Goal: Task Accomplishment & Management: Manage account settings

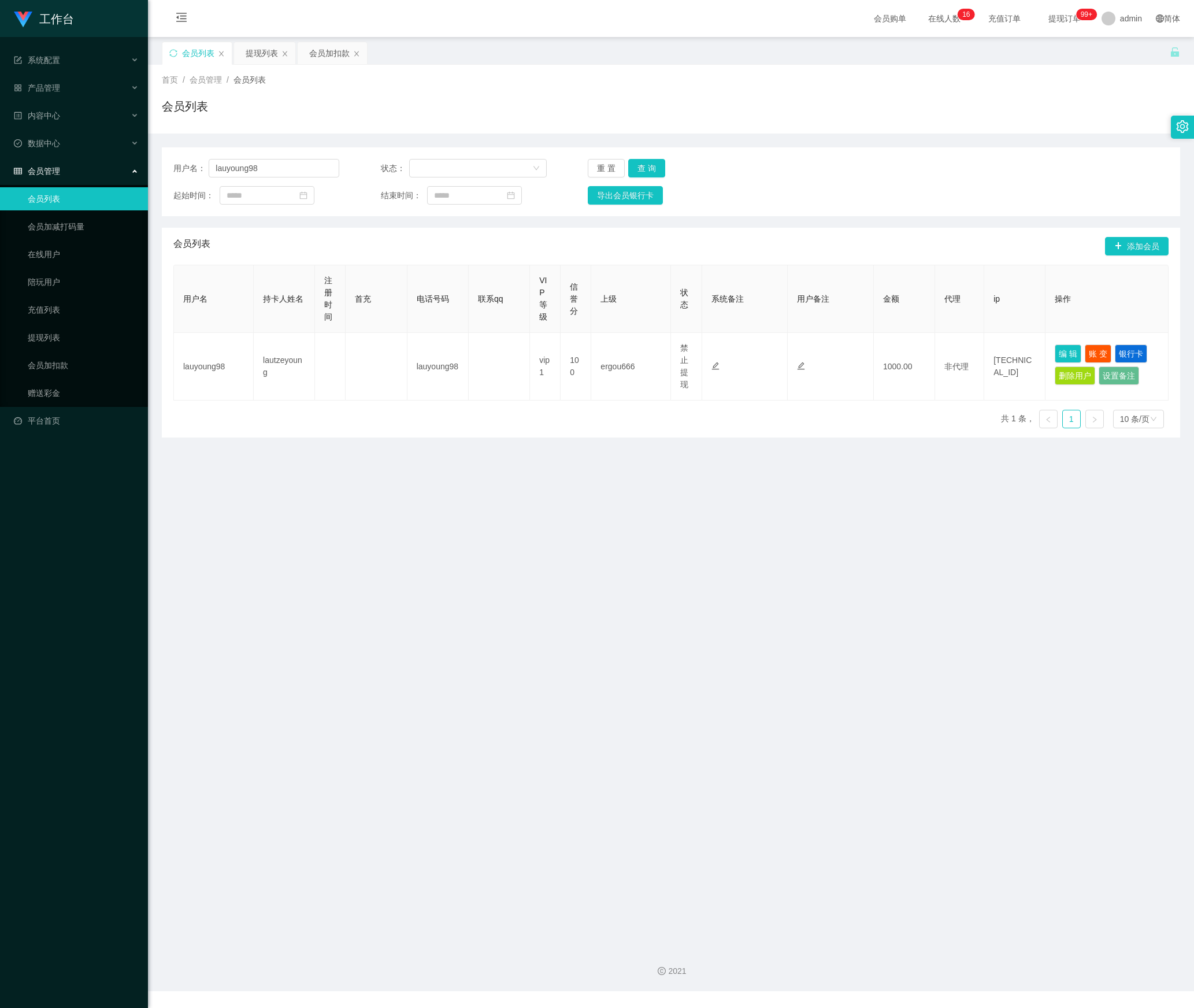
click at [130, 170] on section "工作台 系统配置 产品管理 内容中心 数据中心 会员管理 会员列表 会员加减打码量 在线用户 陪玩用户 充值列表 提现列表 会员加扣款 赠送彩金 平台首页 保…" at bounding box center [597, 495] width 1194 height 991
type input "88012103"
click at [628, 168] on button "查 询" at bounding box center [646, 168] width 37 height 18
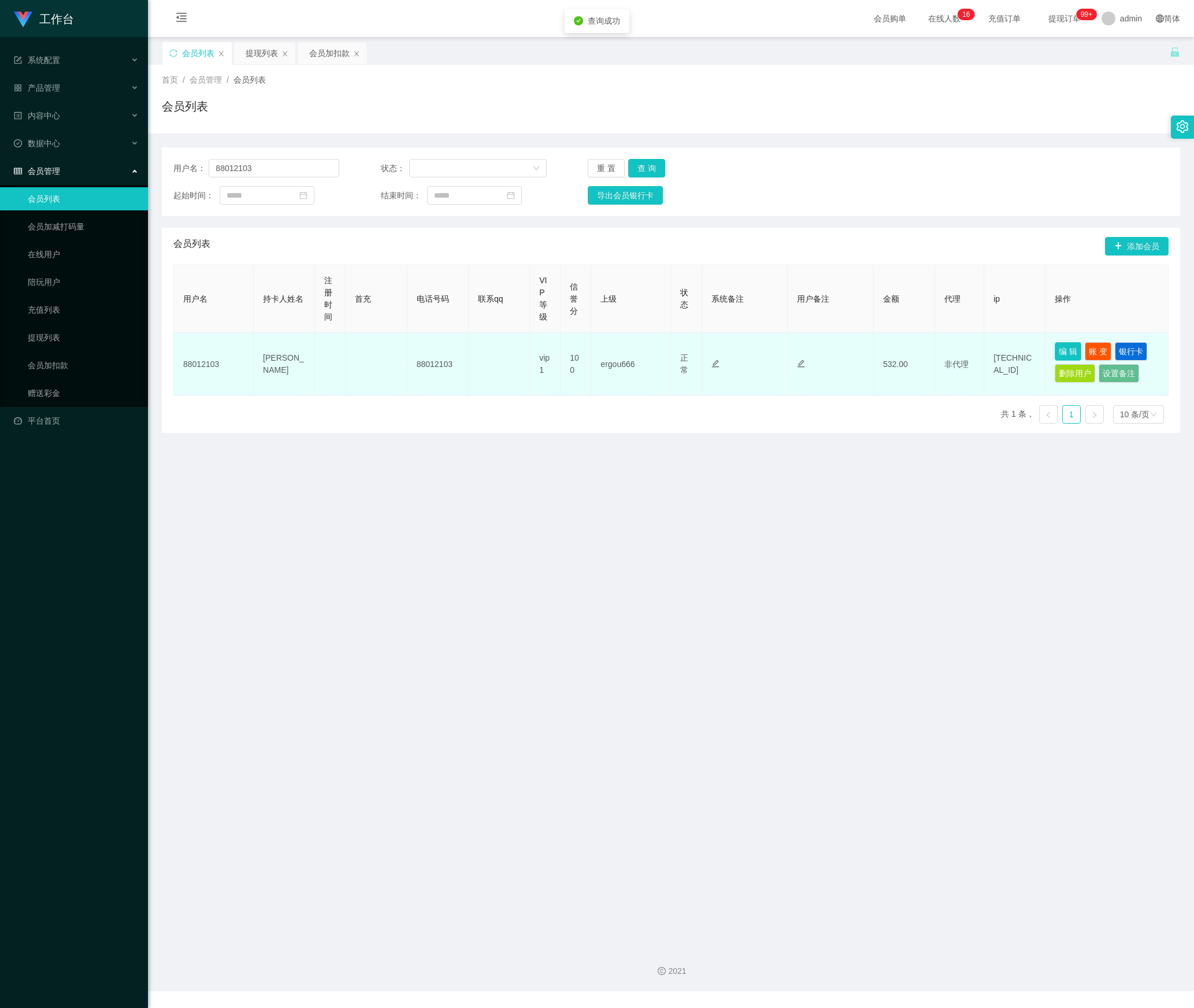
click at [1061, 358] on button "编 辑" at bounding box center [1068, 351] width 27 height 18
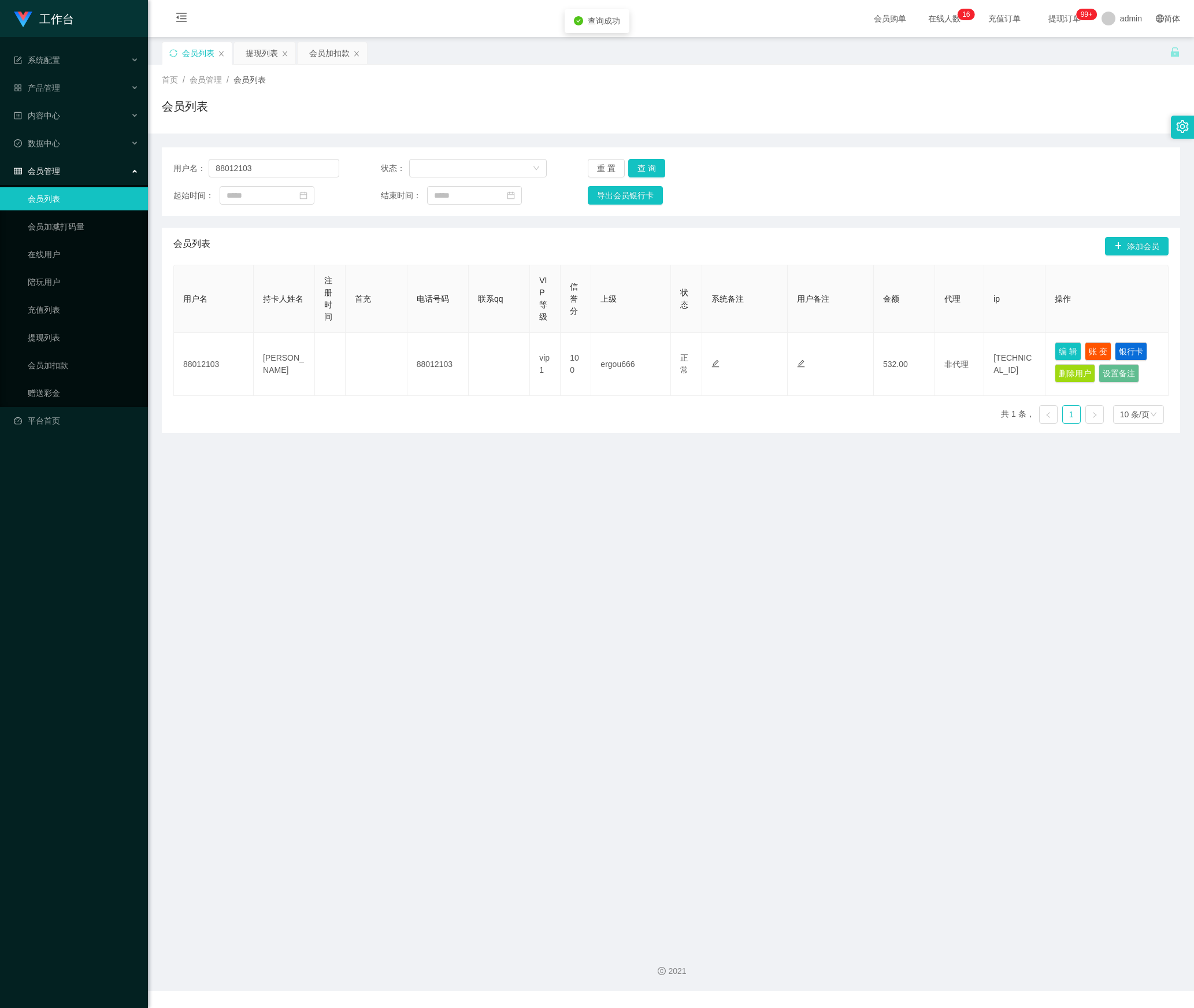
type input "88012103"
type input "[PERSON_NAME]"
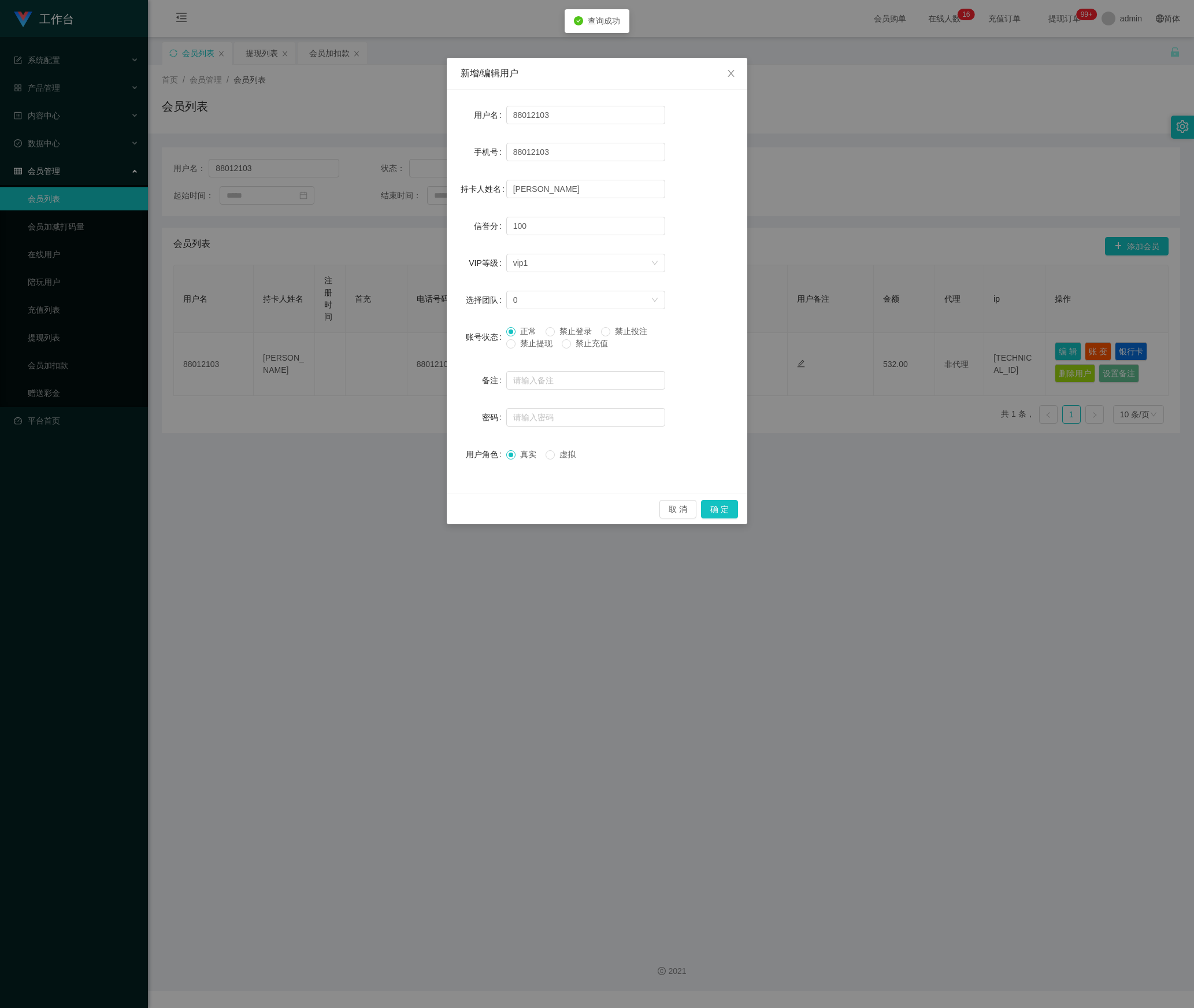
click at [528, 348] on span "禁止提现" at bounding box center [536, 343] width 41 height 9
click at [732, 513] on button "确 定" at bounding box center [719, 509] width 37 height 18
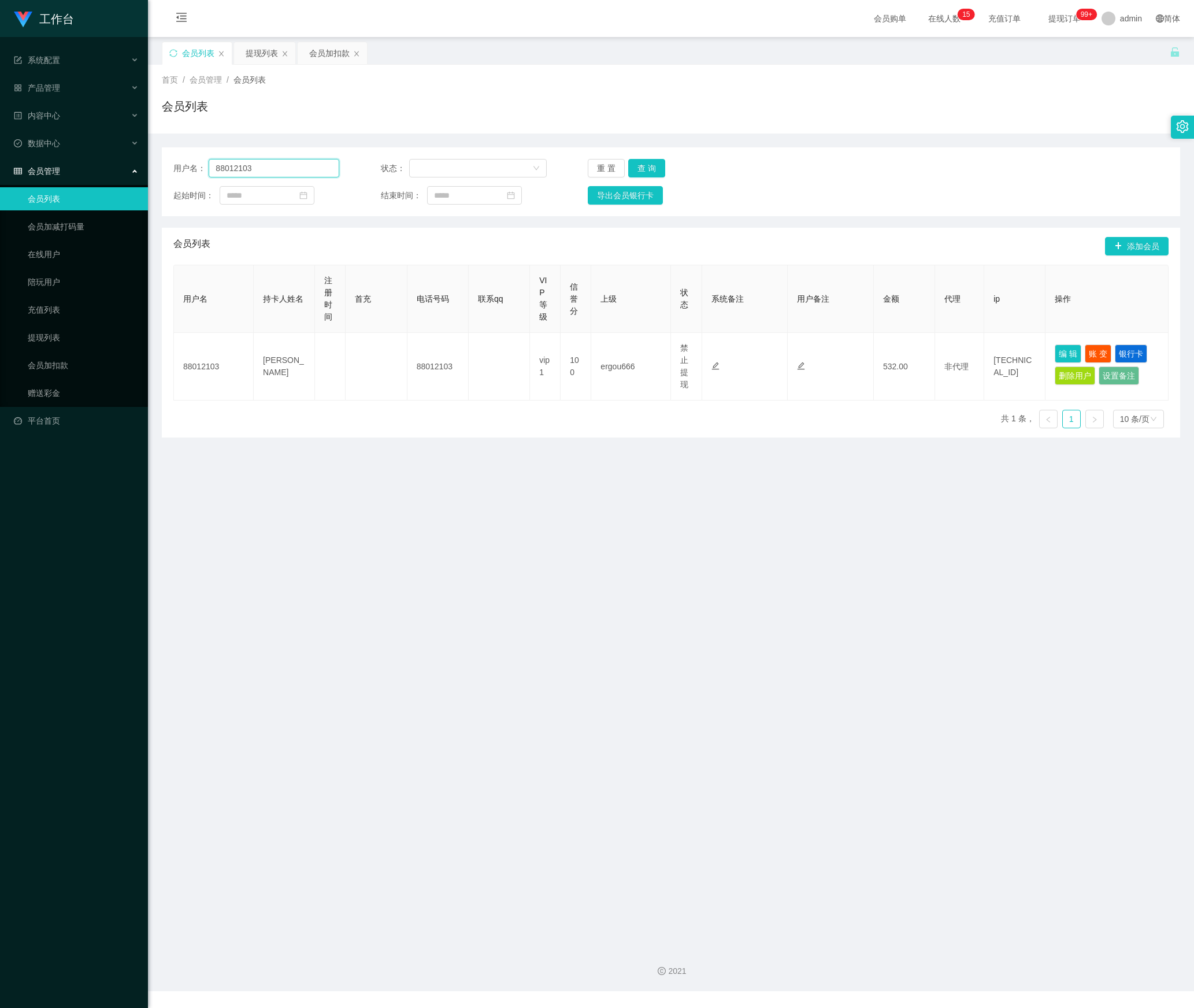
drag, startPoint x: 156, startPoint y: 170, endPoint x: 110, endPoint y: 170, distance: 46.0
click at [110, 170] on section "工作台 系统配置 产品管理 内容中心 数据中心 会员管理 会员列表 会员加减打码量 在线用户 陪玩用户 充值列表 提现列表 会员加扣款 赠送彩金 平台首页 保…" at bounding box center [597, 495] width 1194 height 991
paste input "shiguanghua"
type input "shiguanghua"
drag, startPoint x: 652, startPoint y: 162, endPoint x: 683, endPoint y: 185, distance: 38.6
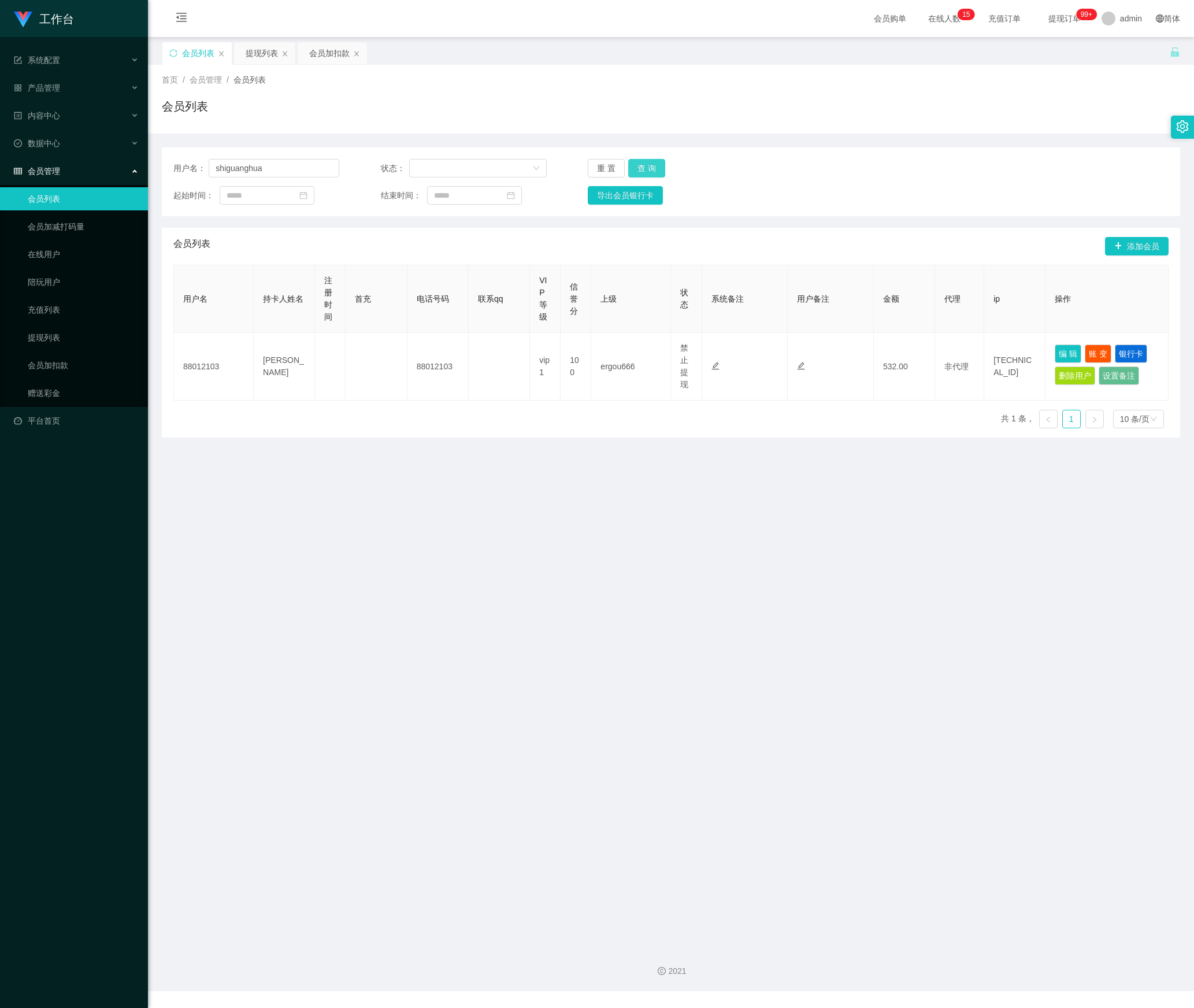
click at [652, 162] on button "查 询" at bounding box center [646, 168] width 37 height 18
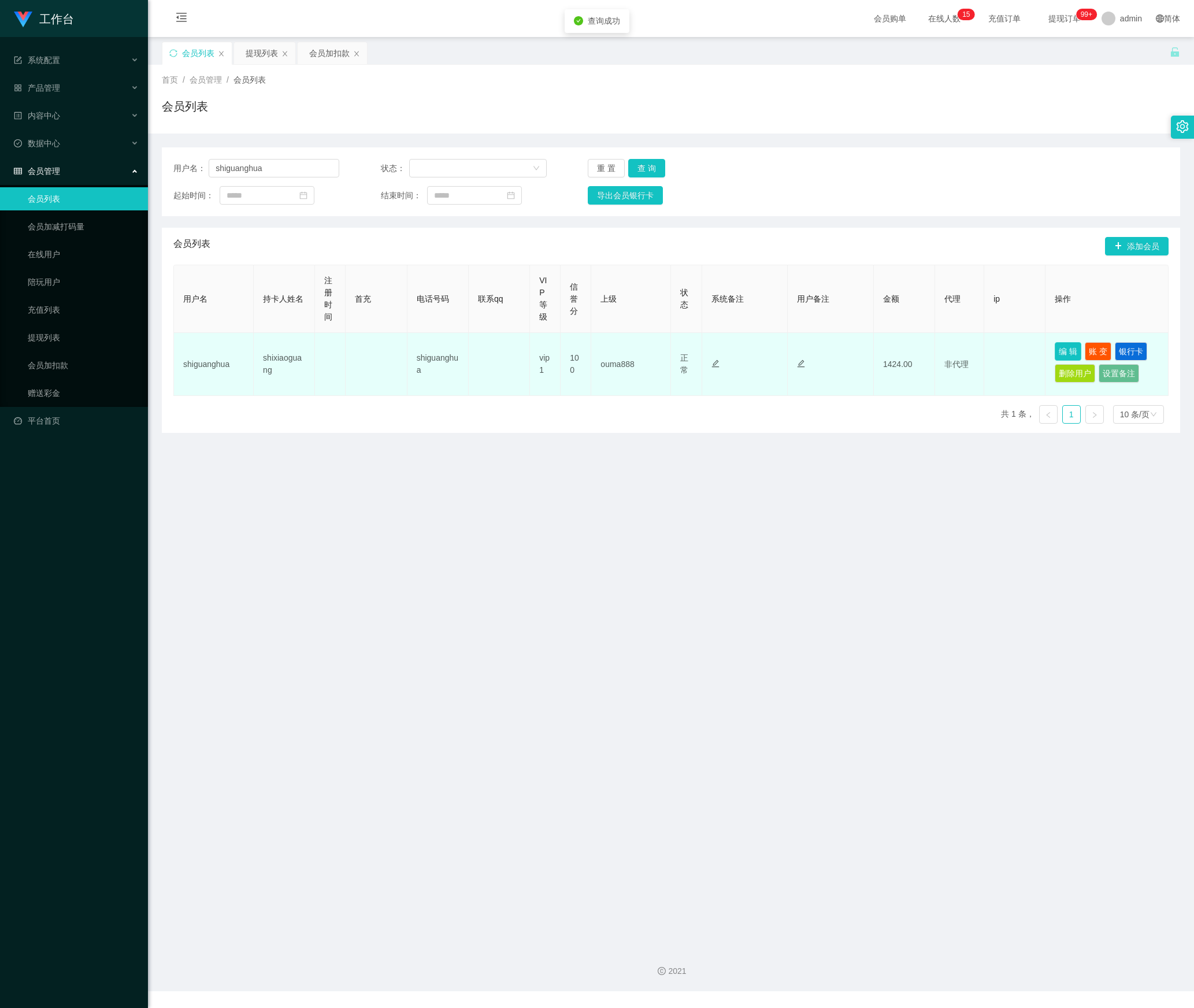
click at [1068, 357] on button "编 辑" at bounding box center [1068, 351] width 27 height 18
type input "shiguanghua"
type input "shixiaoguang"
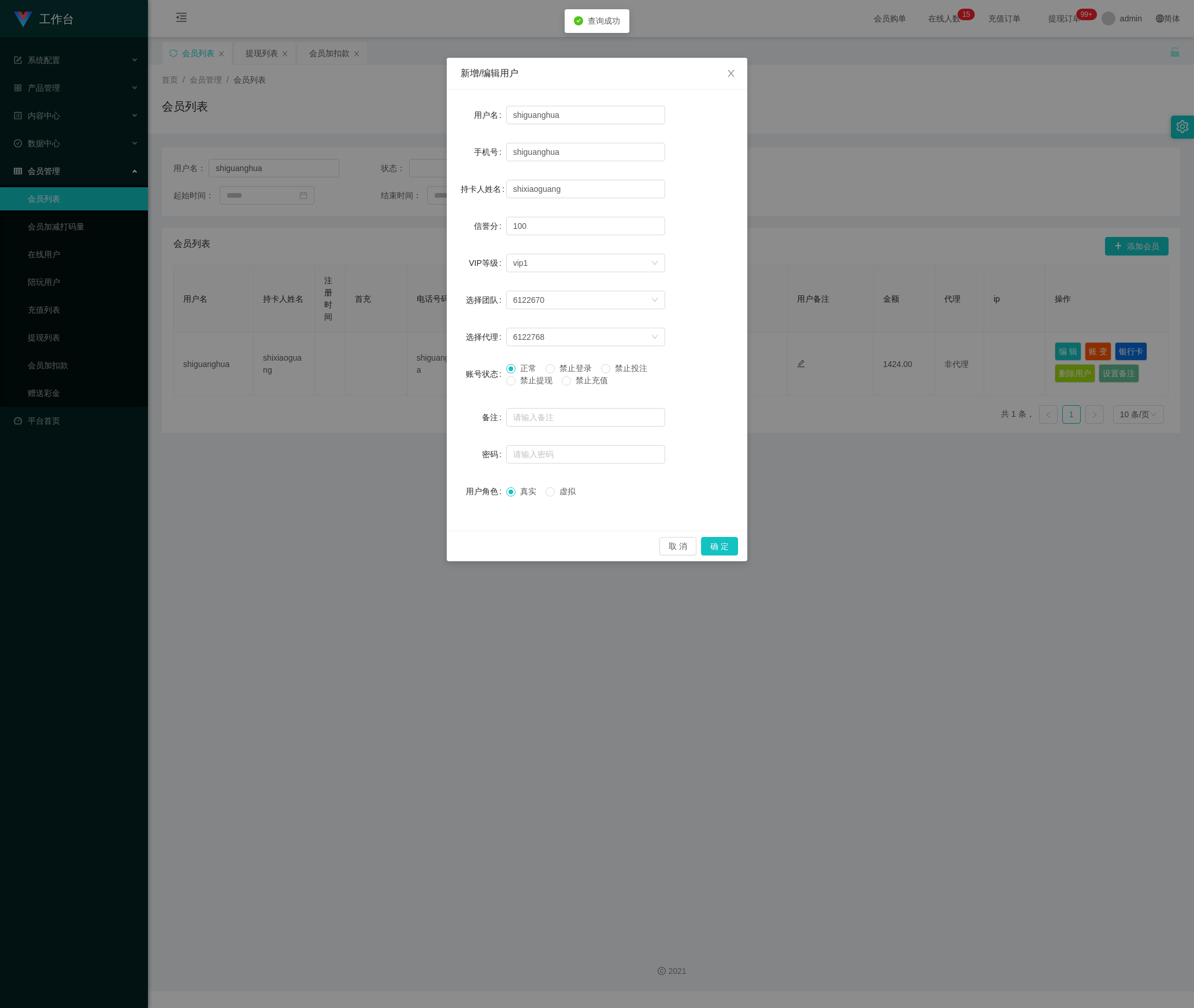
click at [520, 380] on span "禁止提现" at bounding box center [536, 380] width 41 height 9
click at [722, 550] on button "确 定" at bounding box center [719, 546] width 37 height 18
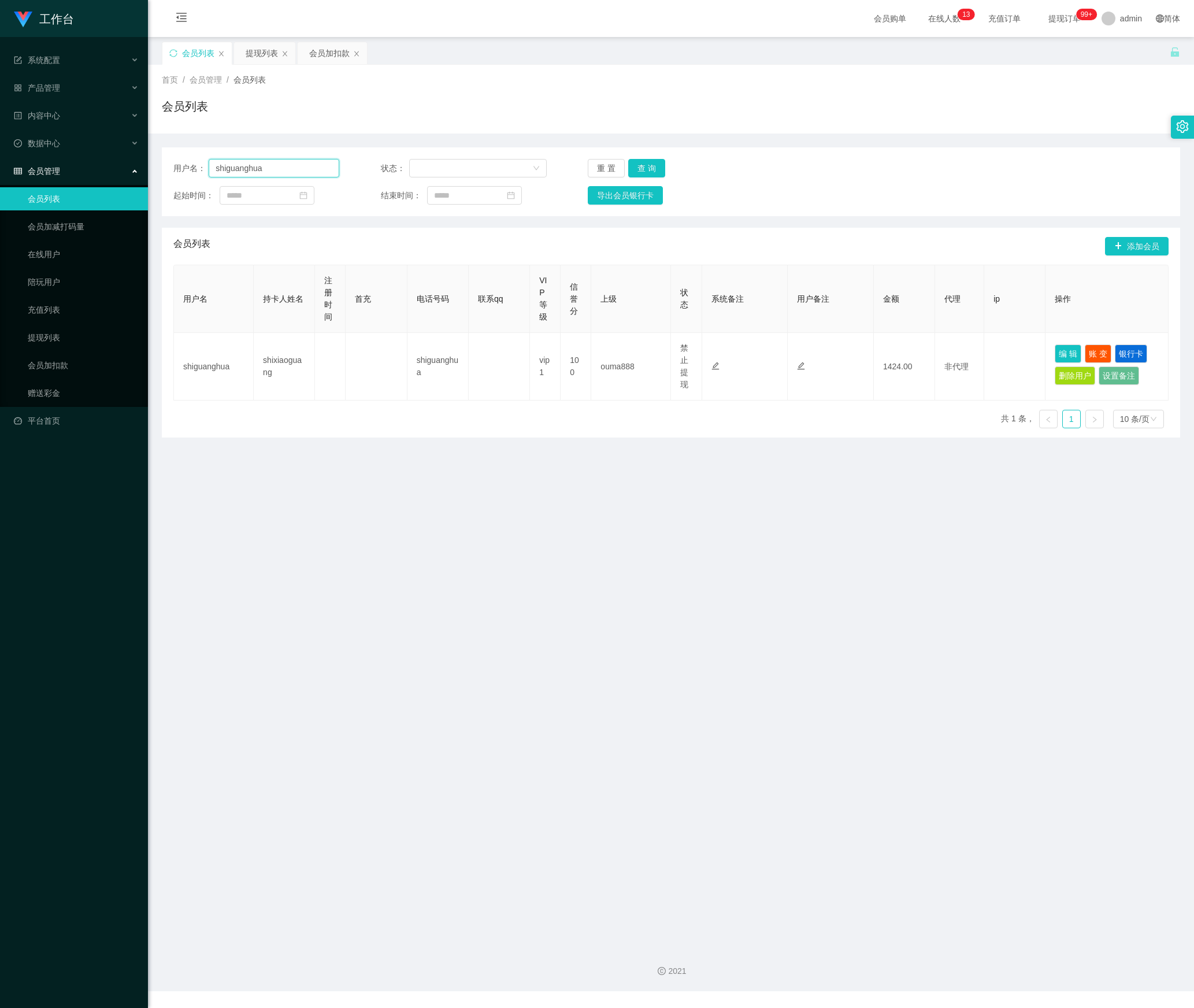
drag, startPoint x: 276, startPoint y: 166, endPoint x: 77, endPoint y: 166, distance: 199.0
click at [77, 166] on section "工作台 系统配置 产品管理 内容中心 数据中心 会员管理 会员列表 会员加减打码量 在线用户 陪玩用户 充值列表 提现列表 会员加扣款 赠送彩金 平台首页 保…" at bounding box center [597, 495] width 1194 height 991
paste input "98894633"
type input "98894633"
click at [649, 166] on button "查 询" at bounding box center [646, 168] width 37 height 18
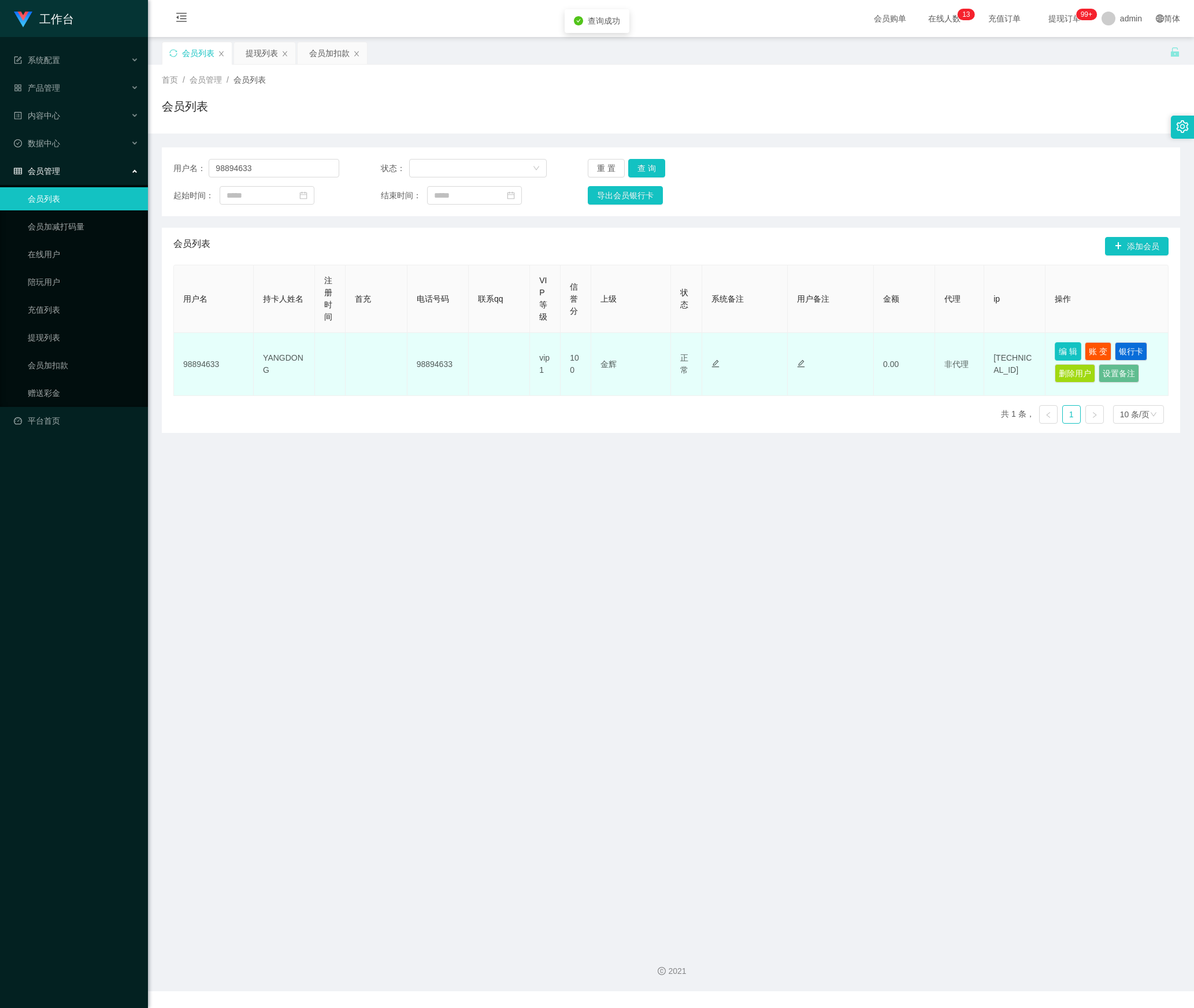
click at [1055, 357] on button "编 辑" at bounding box center [1068, 351] width 27 height 18
type input "98894633"
type input "YANGDONG"
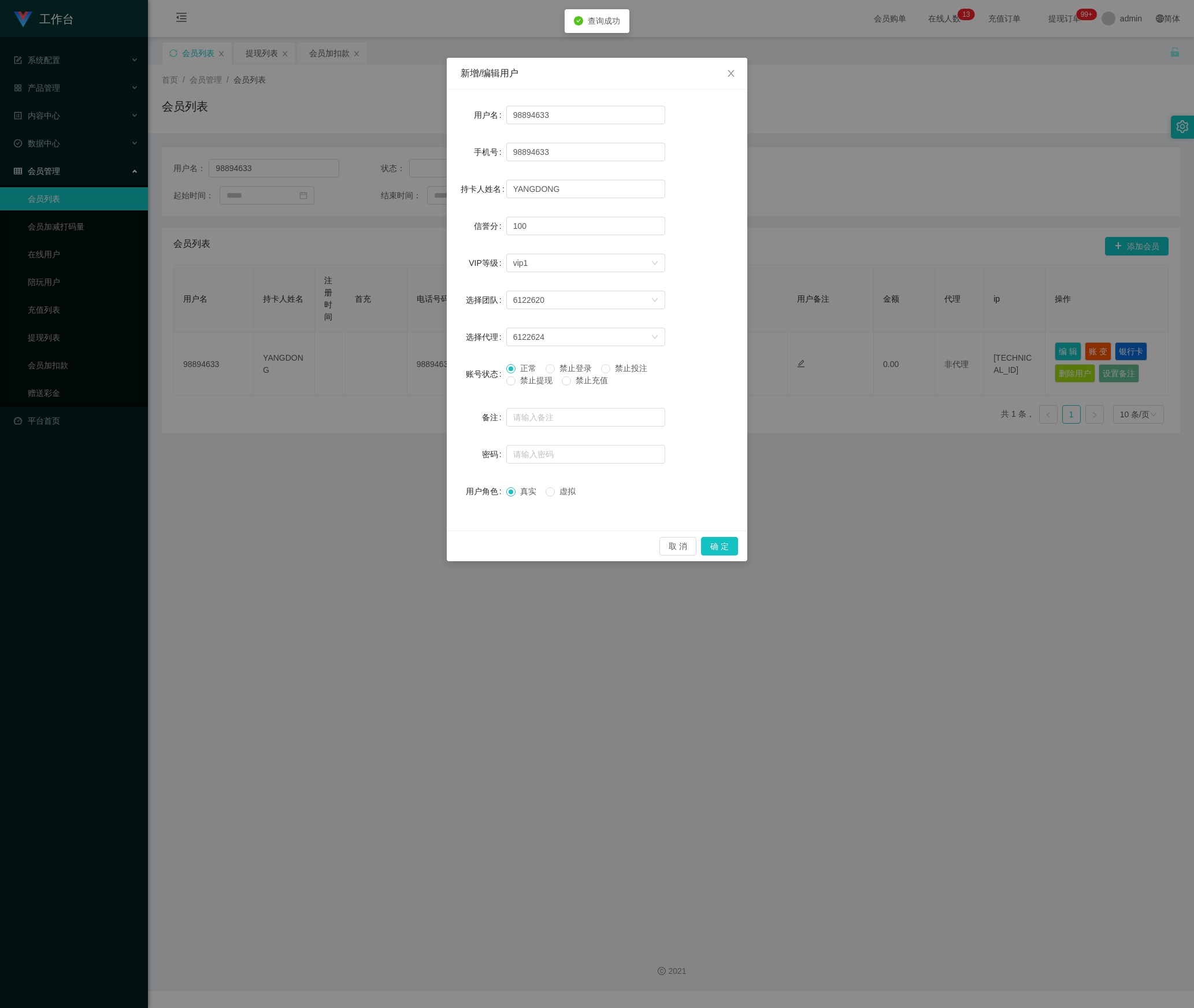
drag, startPoint x: 530, startPoint y: 384, endPoint x: 535, endPoint y: 392, distance: 9.4
click at [530, 385] on span "禁止提现" at bounding box center [536, 380] width 41 height 9
click at [722, 547] on button "确 定" at bounding box center [719, 546] width 37 height 18
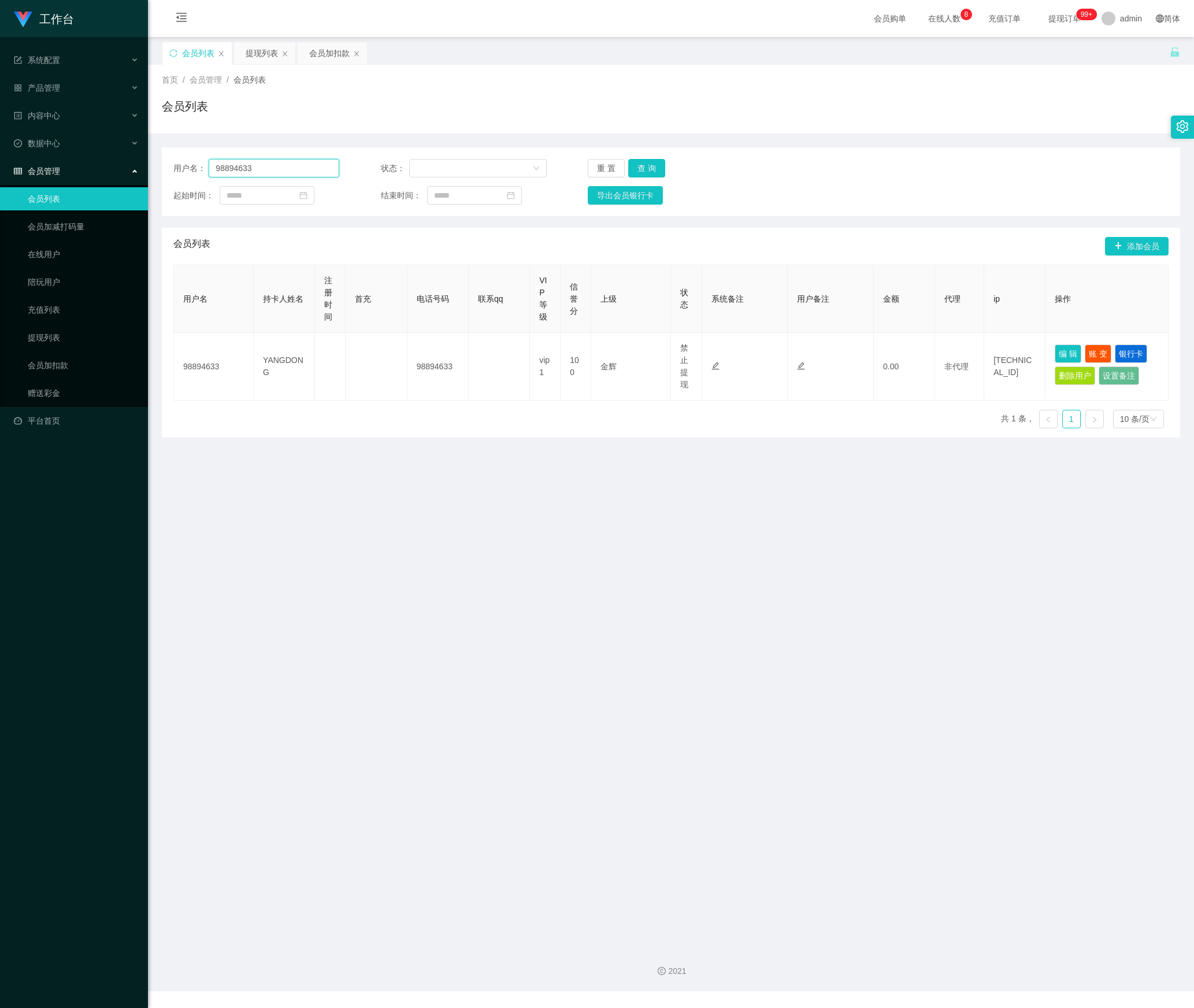
drag, startPoint x: 201, startPoint y: 166, endPoint x: 280, endPoint y: 209, distance: 89.9
click at [105, 166] on section "工作台 系统配置 产品管理 内容中心 数据中心 会员管理 会员列表 会员加减打码量 在线用户 陪玩用户 充值列表 提现列表 会员加扣款 赠送彩金 平台首页 保…" at bounding box center [597, 495] width 1194 height 991
paste input "Trio99"
type input "Trio99"
click at [643, 166] on button "查 询" at bounding box center [646, 168] width 37 height 18
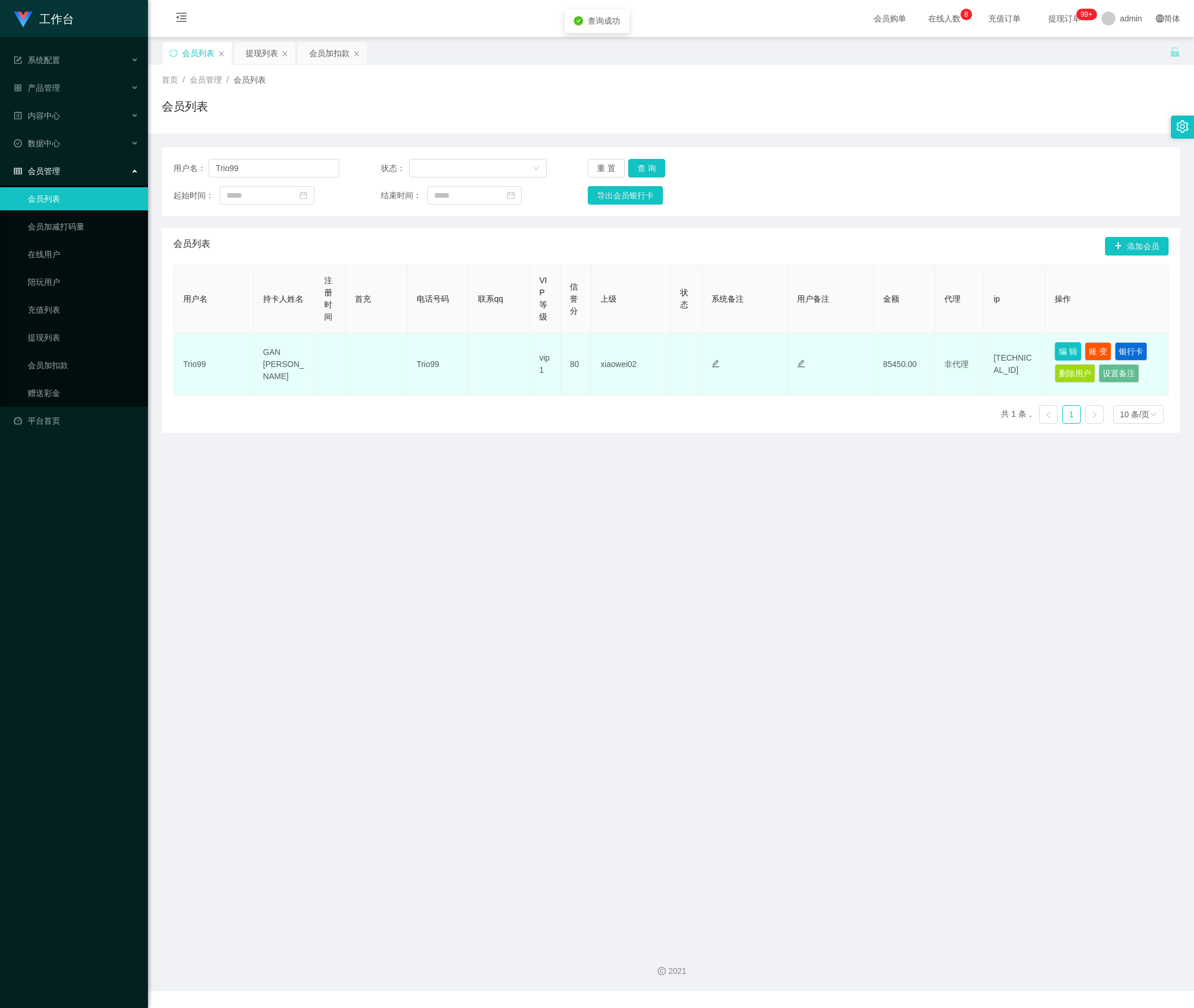
click at [1061, 348] on button "编 辑" at bounding box center [1068, 351] width 27 height 18
type input "Trio99"
type input "GAN [PERSON_NAME]"
type input "80"
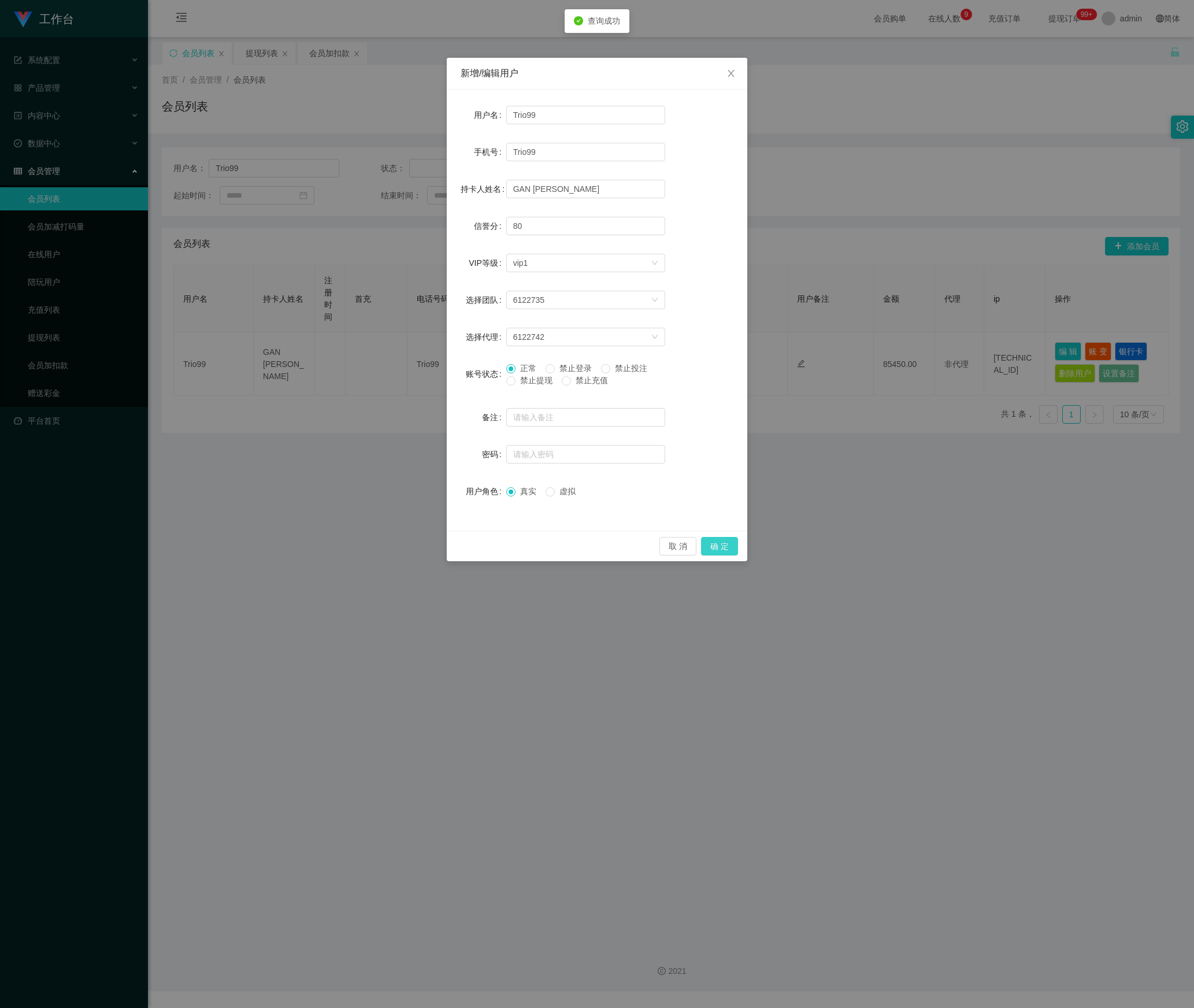
click at [722, 547] on button "确 定" at bounding box center [719, 546] width 37 height 18
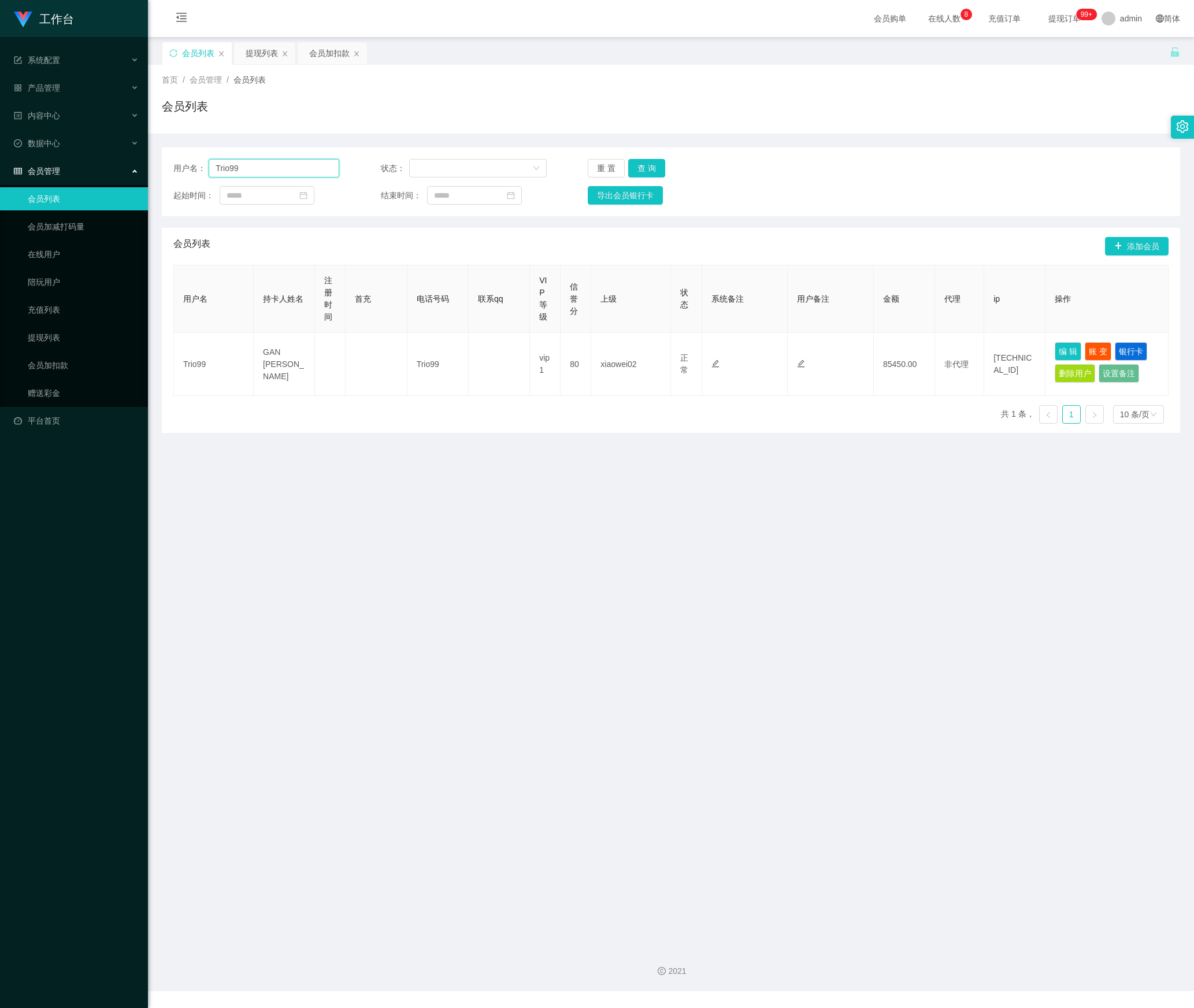
drag, startPoint x: 259, startPoint y: 169, endPoint x: 128, endPoint y: 176, distance: 131.2
click at [128, 176] on section "工作台 系统配置 产品管理 内容中心 数据中心 会员管理 会员列表 会员加减打码量 在线用户 陪玩用户 充值列表 提现列表 会员加扣款 赠送彩金 平台首页 保…" at bounding box center [597, 495] width 1194 height 991
paste input "98894633"
type input "98894633"
click at [642, 172] on button "查 询" at bounding box center [646, 168] width 37 height 18
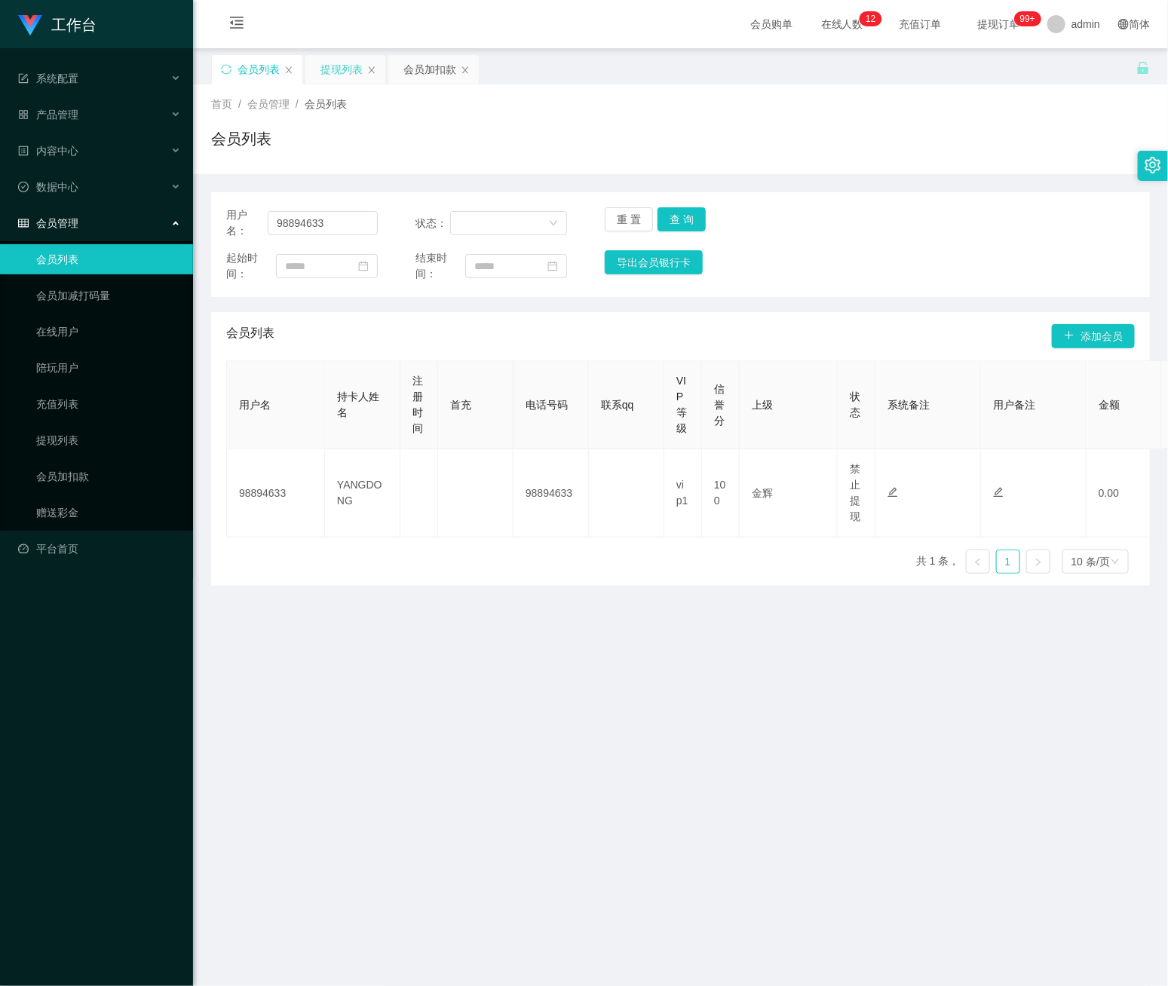
click at [333, 64] on div "提现列表" at bounding box center [341, 69] width 42 height 29
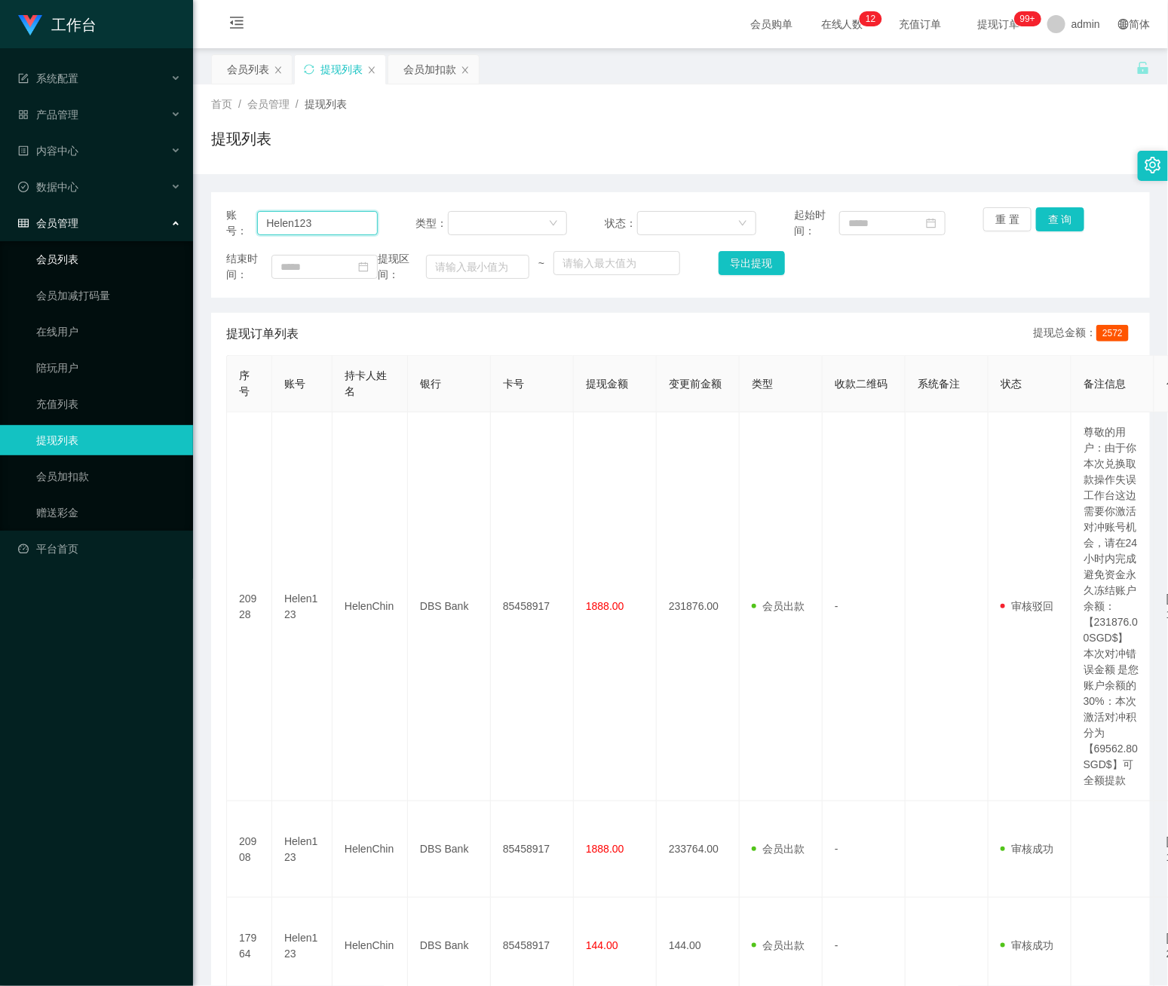
drag, startPoint x: 328, startPoint y: 222, endPoint x: 112, endPoint y: 231, distance: 216.6
click at [100, 229] on section "工作台 系统配置 产品管理 内容中心 数据中心 会员管理 会员列表 会员加减打码量 在线用户 陪玩用户 充值列表 提现列表 会员加扣款 赠送彩金 平台首页 保…" at bounding box center [584, 653] width 1168 height 1306
paste input "9889463"
type input "98894633"
click at [1040, 213] on button "查 询" at bounding box center [1060, 219] width 48 height 24
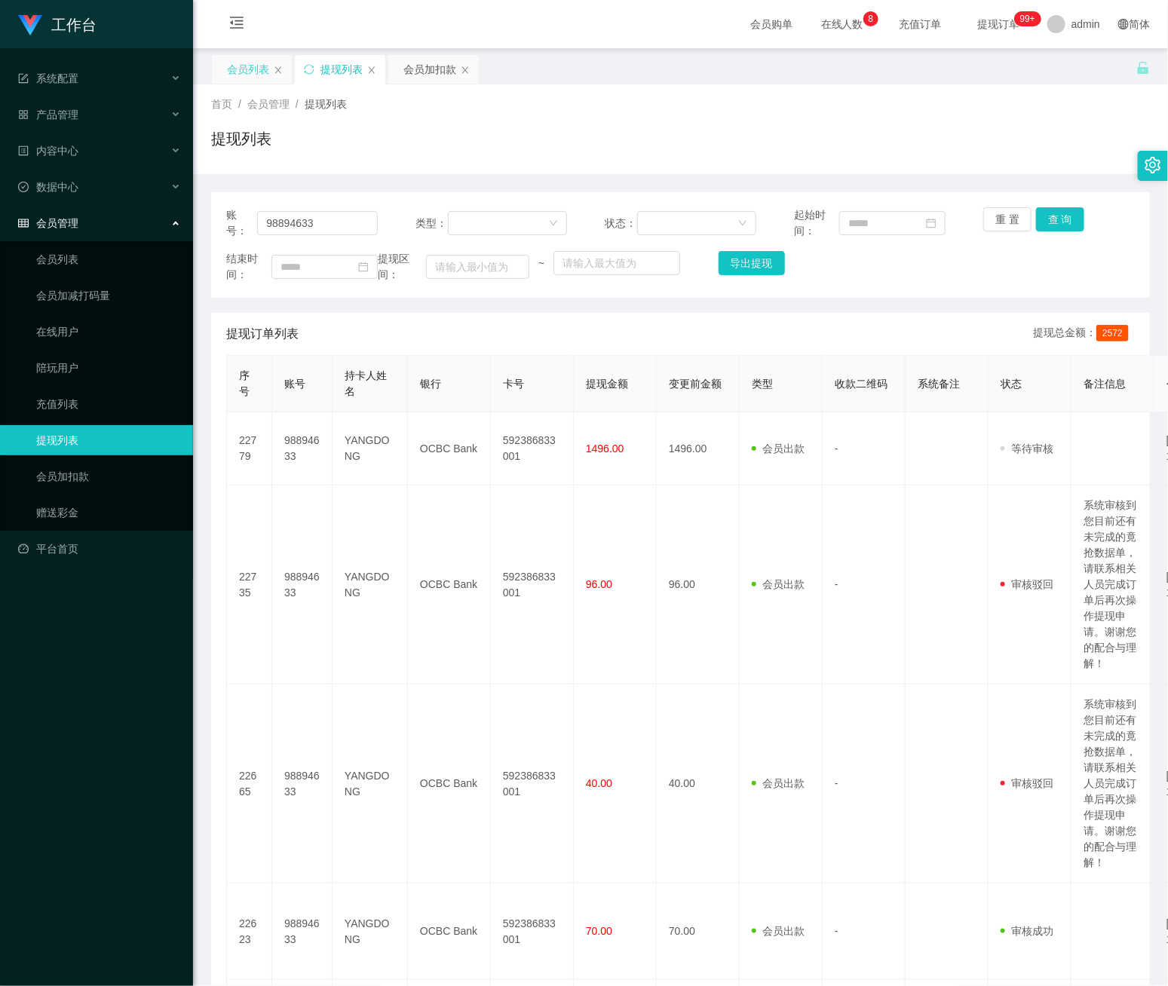
click at [240, 73] on div "会员列表" at bounding box center [248, 69] width 42 height 29
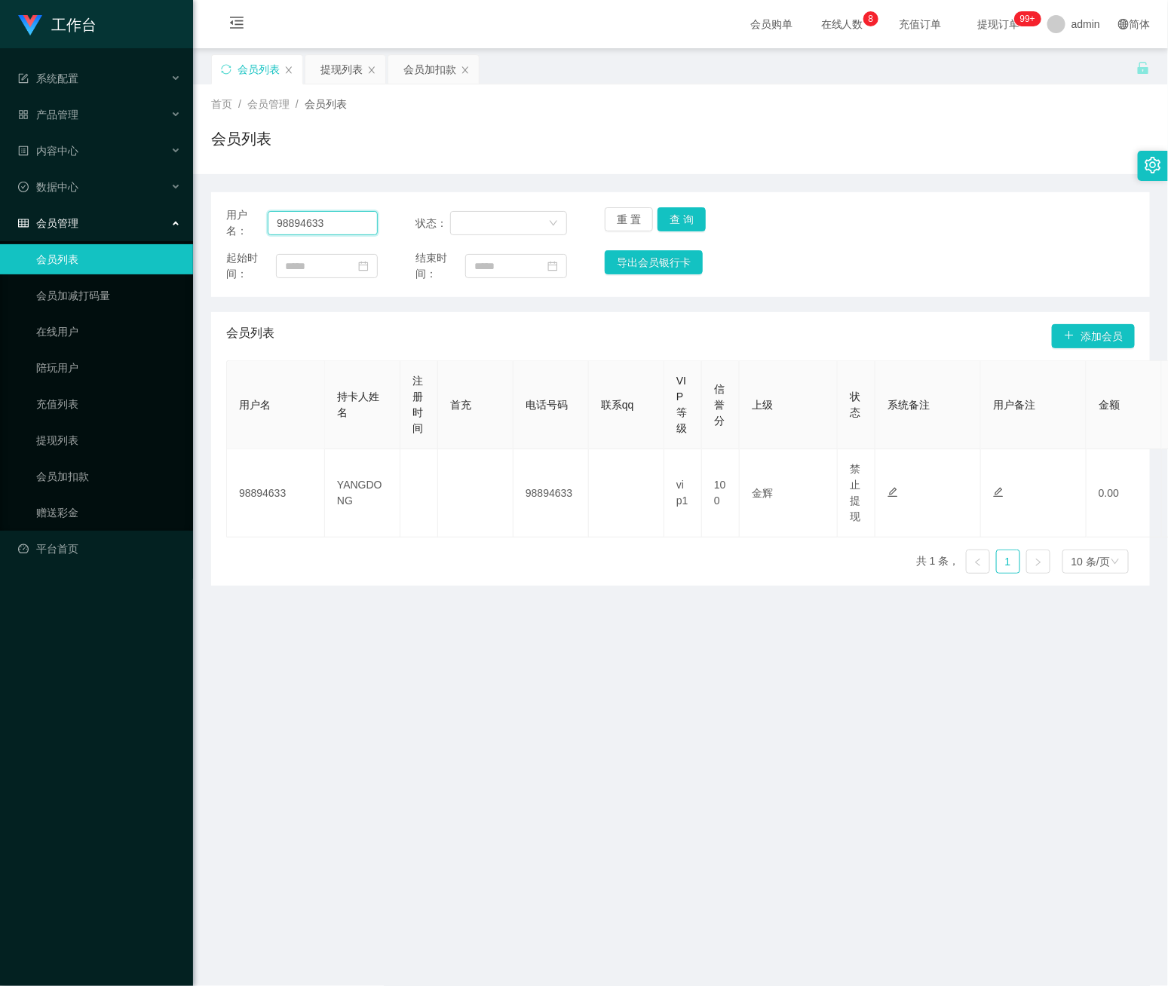
drag, startPoint x: 351, startPoint y: 224, endPoint x: 598, endPoint y: 256, distance: 249.3
click at [165, 233] on section "工作台 系统配置 产品管理 内容中心 数据中心 会员管理 会员列表 会员加减打码量 在线用户 陪玩用户 充值列表 提现列表 会员加扣款 赠送彩金 平台首页 保…" at bounding box center [584, 646] width 1168 height 1293
paste input "dailiangliang"
click at [683, 219] on button "查 询" at bounding box center [681, 219] width 48 height 24
drag, startPoint x: 362, startPoint y: 231, endPoint x: 222, endPoint y: 229, distance: 139.5
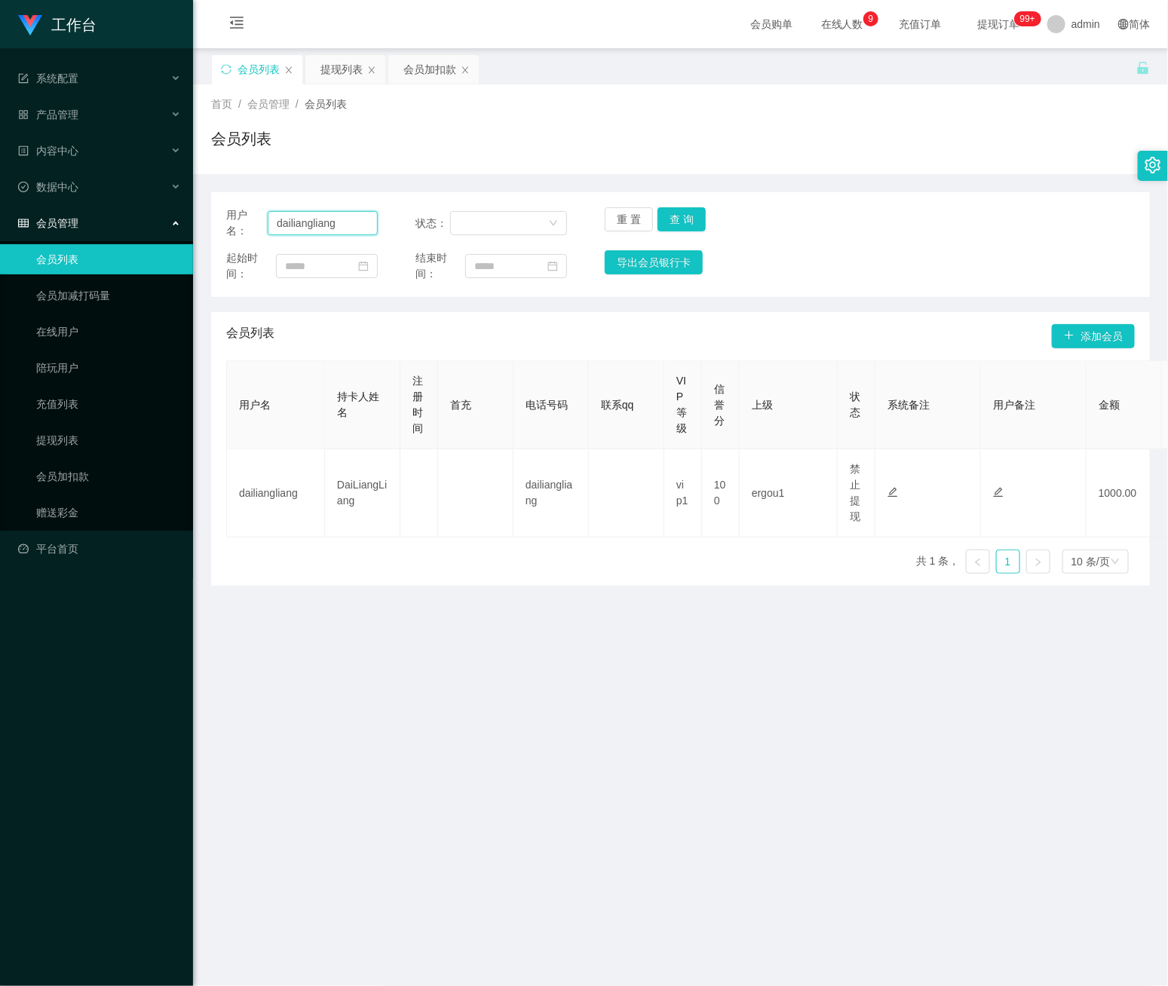
click at [222, 229] on div "用户名： dailiangliang 状态： 重 置 查 询 起始时间： 结束时间： 导出会员银行卡" at bounding box center [680, 244] width 939 height 105
paste input "Kahchin"
type input "Kahchin"
drag, startPoint x: 675, startPoint y: 224, endPoint x: 691, endPoint y: 235, distance: 19.5
click at [675, 224] on button "查 询" at bounding box center [681, 219] width 48 height 24
